Goal: Transaction & Acquisition: Purchase product/service

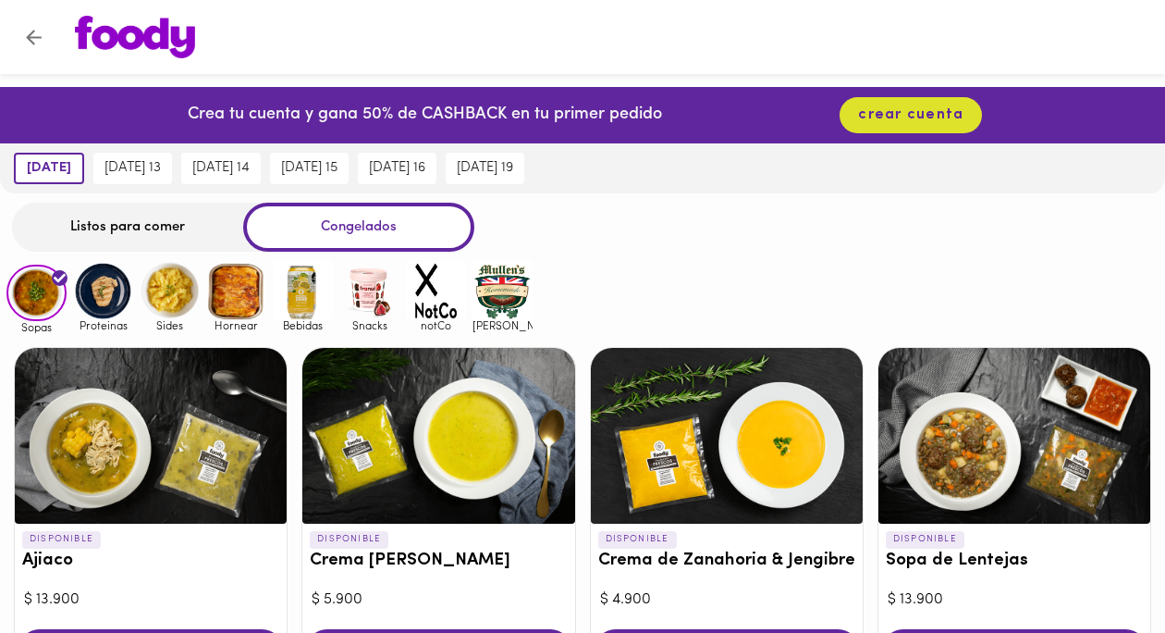
click at [102, 233] on div "Listos para comer" at bounding box center [127, 227] width 231 height 49
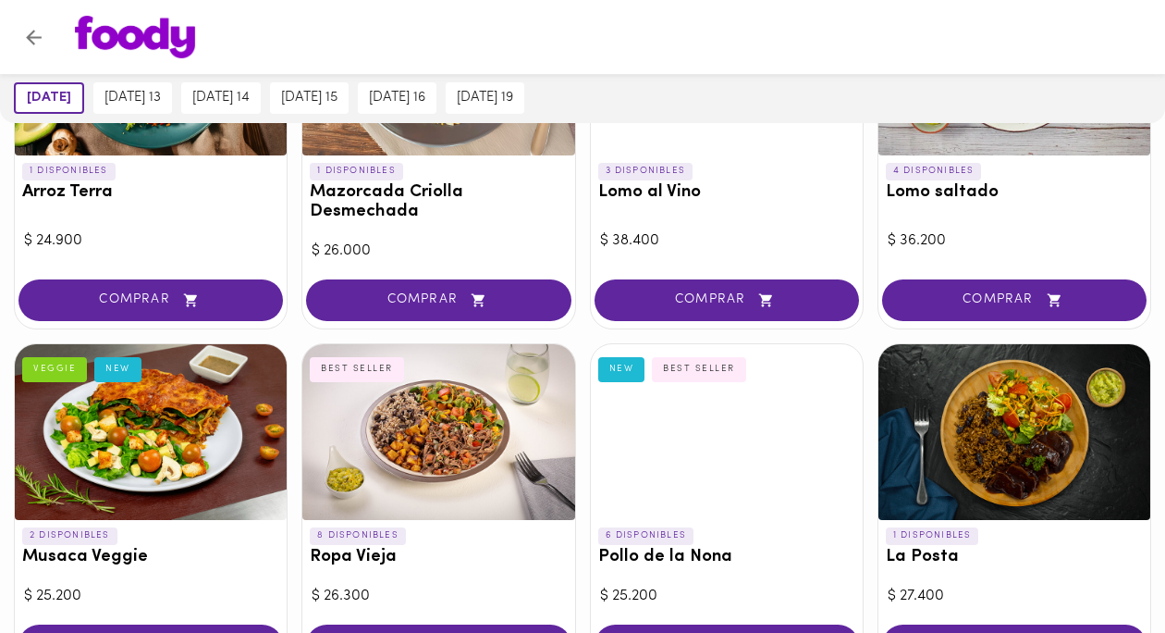
scroll to position [300, 0]
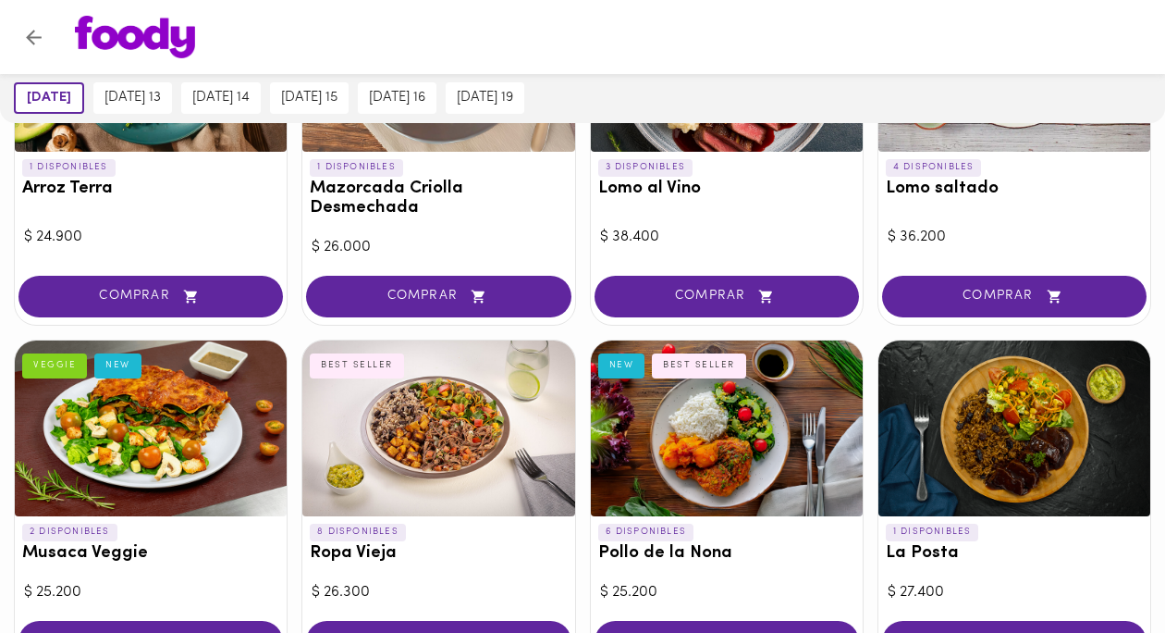
click at [119, 412] on div at bounding box center [151, 428] width 272 height 176
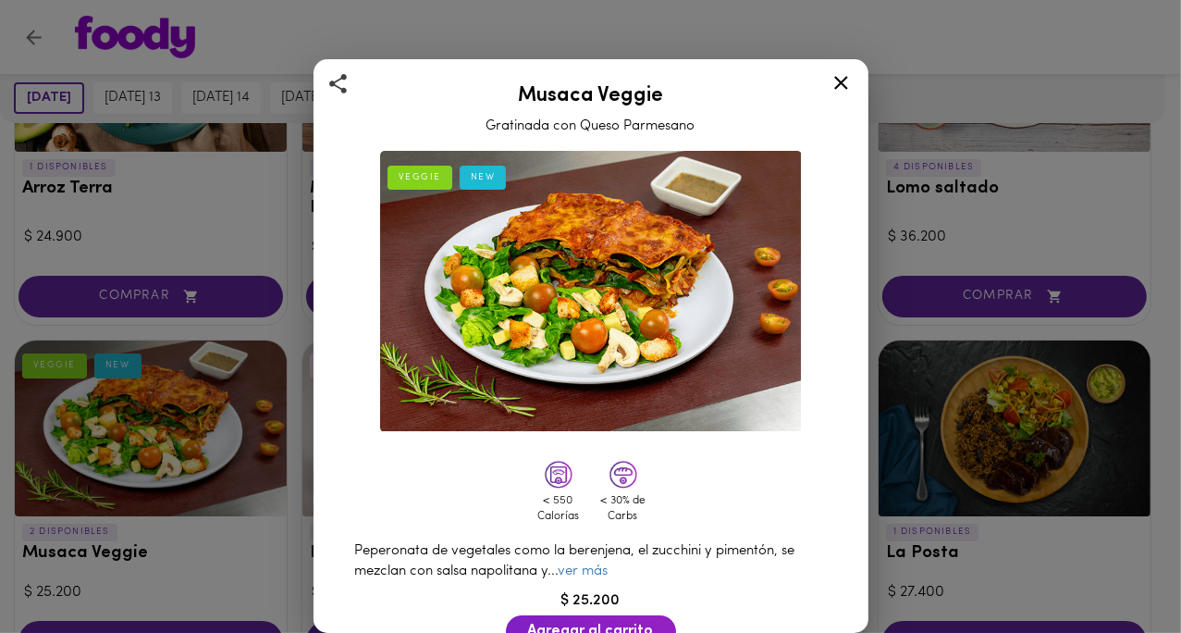
click at [843, 74] on icon at bounding box center [841, 82] width 23 height 23
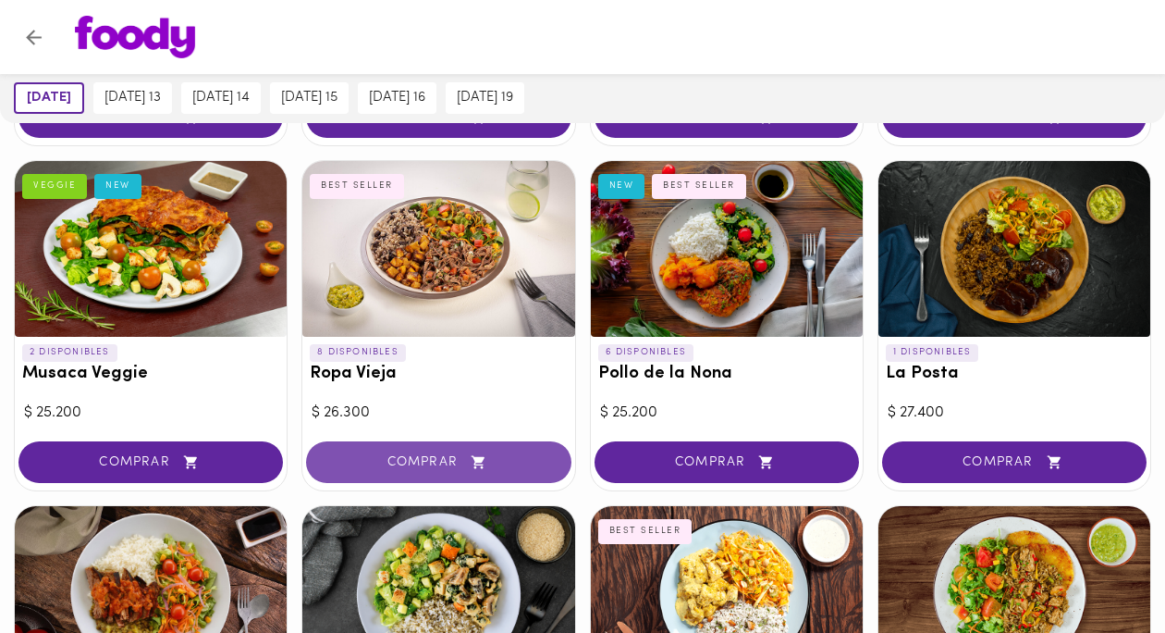
scroll to position [499, 0]
